Goal: Book appointment/travel/reservation

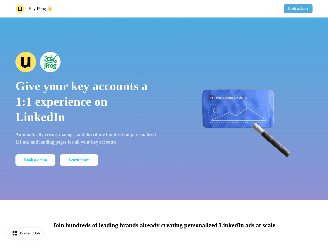
click at [164, 9] on div "Hey JFrog 👋 Book a demo" at bounding box center [164, 9] width 328 height 18
click at [89, 9] on div "Hey JFrog 👋" at bounding box center [88, 8] width 147 height 9
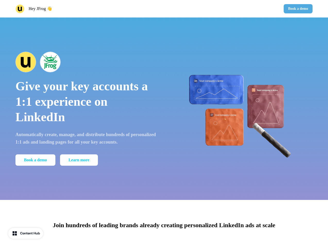
click at [239, 9] on div "Book a demo" at bounding box center [239, 8] width 147 height 9
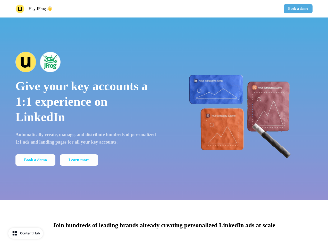
click at [297, 9] on button "Book a demo" at bounding box center [298, 8] width 29 height 9
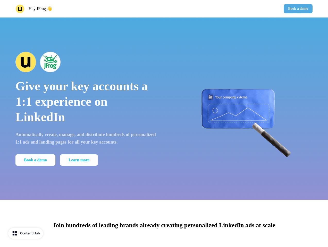
click at [164, 109] on div "Give your key accounts a 1:1 experience on LinkedIn Automatically create, manag…" at bounding box center [164, 109] width 328 height 183
click at [86, 109] on p "Give your key accounts a 1:1 experience on LinkedIn" at bounding box center [85, 102] width 141 height 46
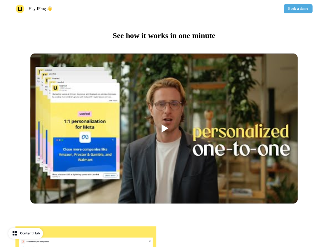
click at [86, 62] on div at bounding box center [163, 129] width 267 height 150
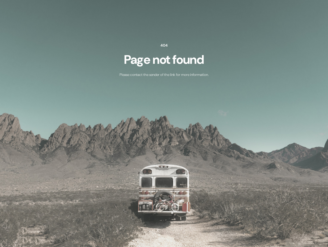
click at [36, 160] on img at bounding box center [164, 123] width 328 height 247
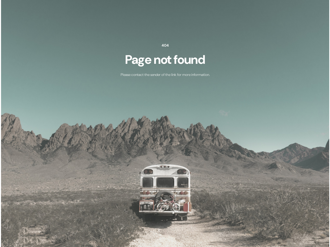
scroll to position [0, 0]
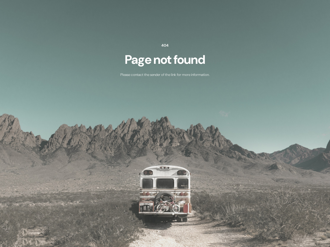
click at [242, 109] on div "404 Page not found Please contact the sender of the link for more information." at bounding box center [165, 59] width 330 height 118
click at [164, 224] on img at bounding box center [165, 123] width 330 height 247
